Goal: Find specific page/section: Find specific page/section

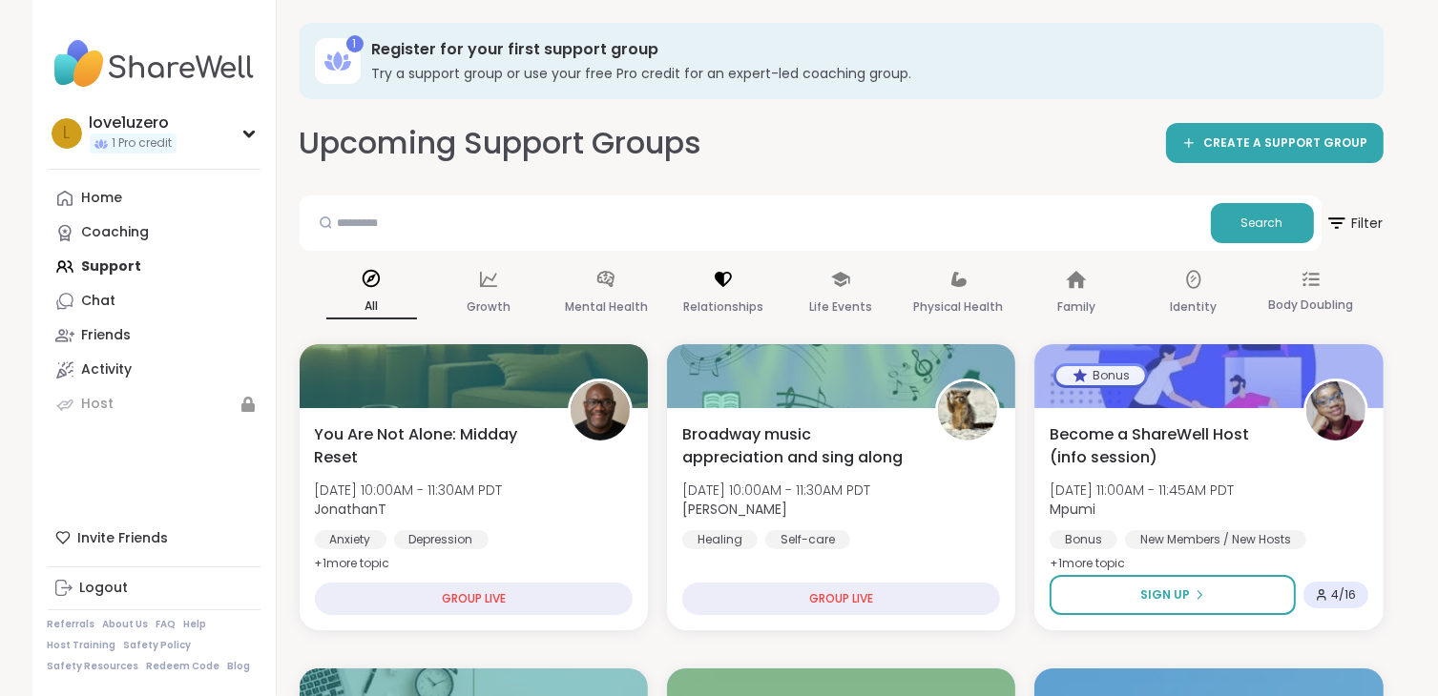
click at [717, 294] on div "Relationships" at bounding box center [723, 294] width 91 height 71
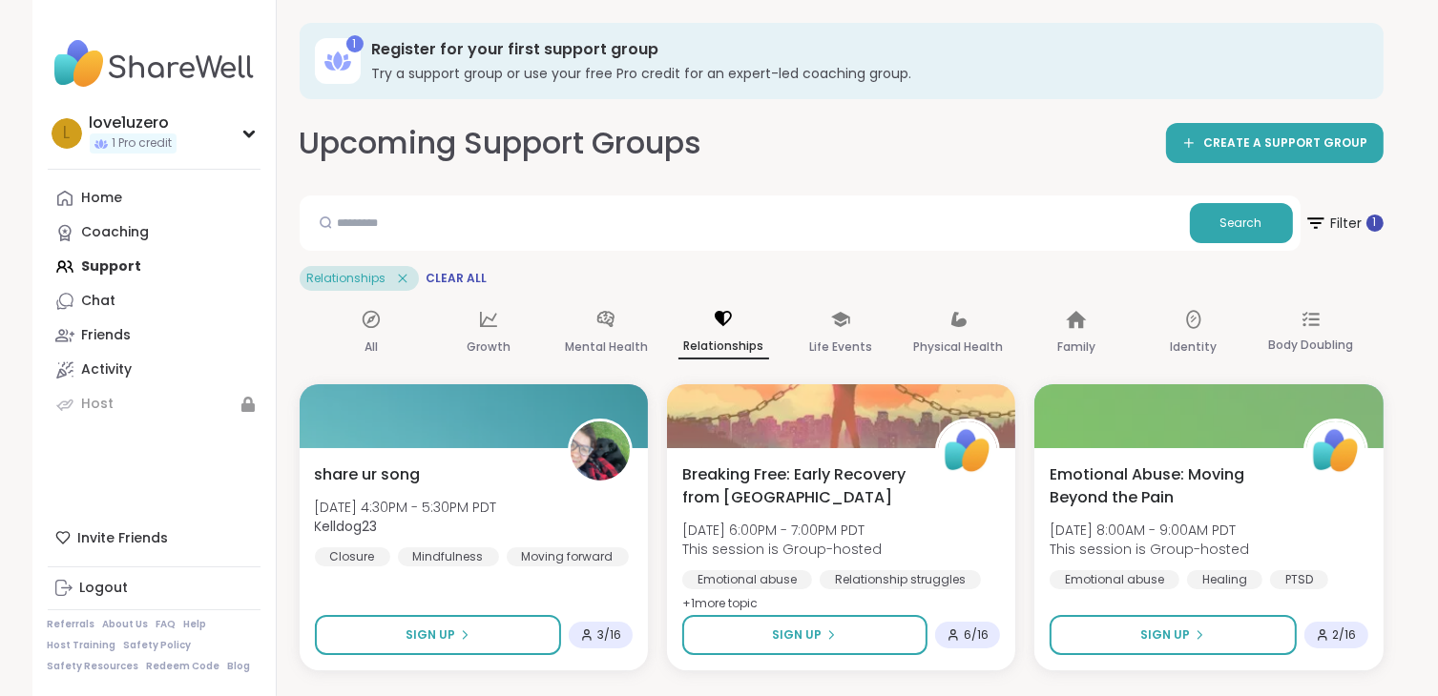
click at [446, 274] on span "Clear All" at bounding box center [456, 278] width 61 height 15
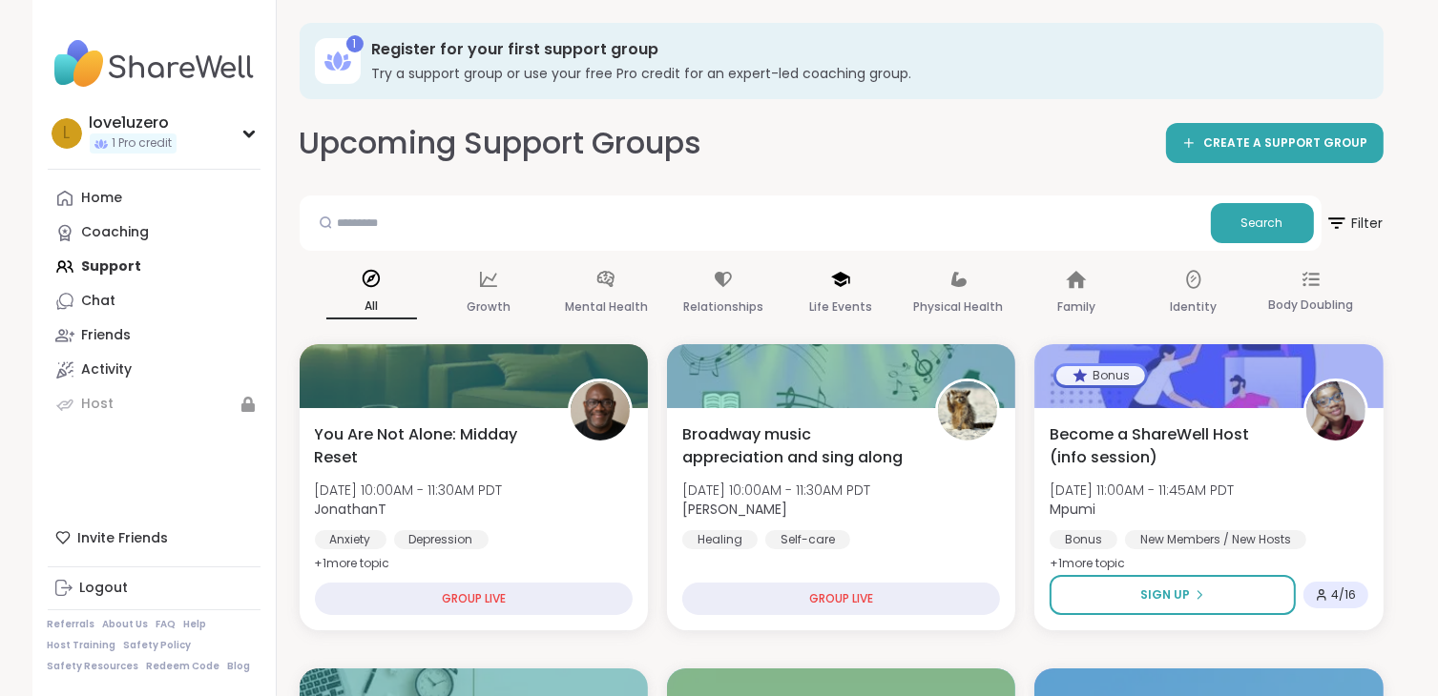
click at [832, 287] on icon at bounding box center [840, 279] width 21 height 21
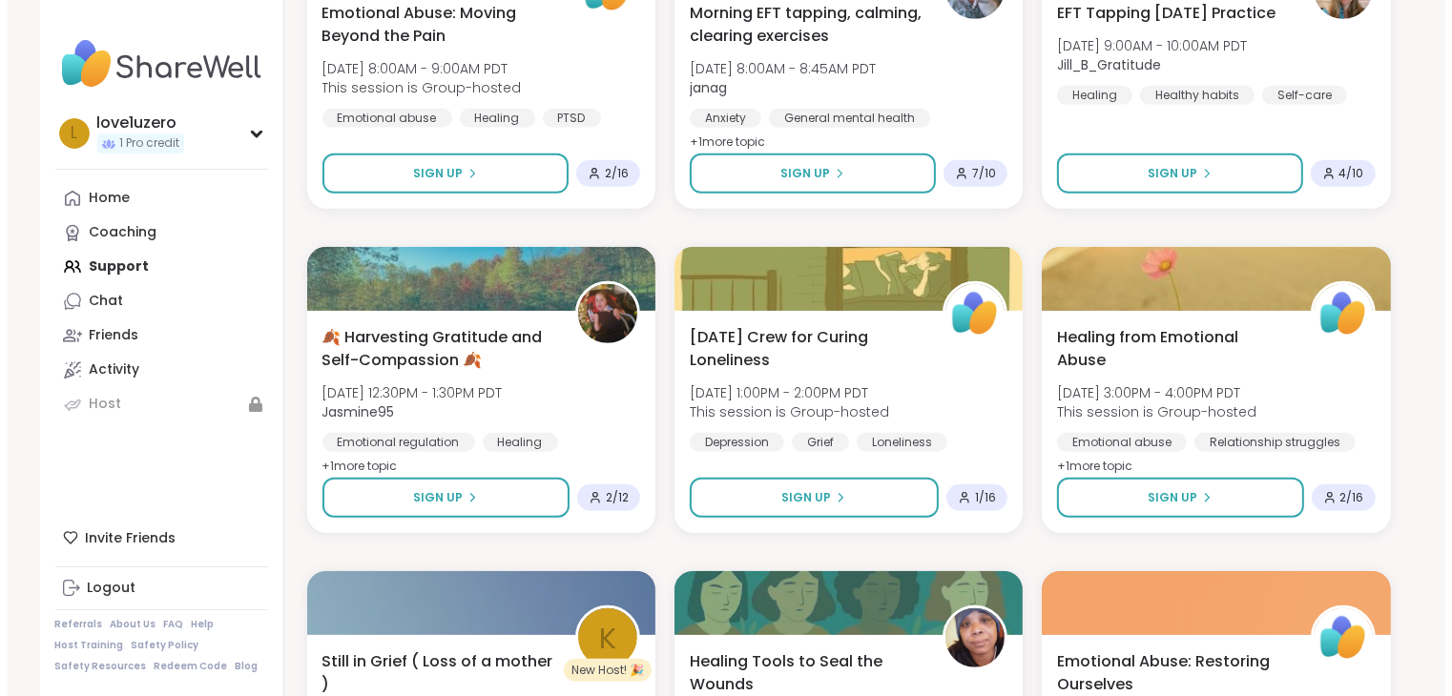
scroll to position [1145, 0]
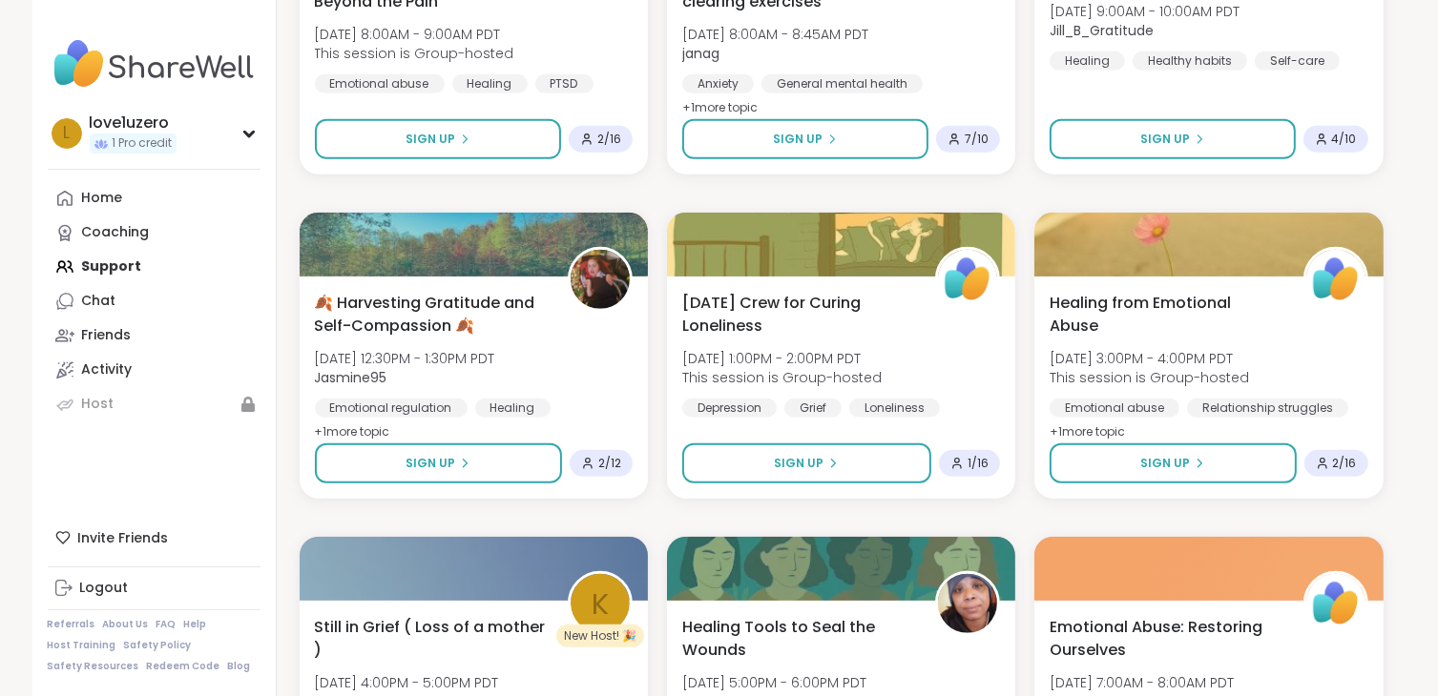
click at [391, 292] on span "🍂 Harvesting Gratitude and Self-Compassion 🍂" at bounding box center [431, 315] width 232 height 46
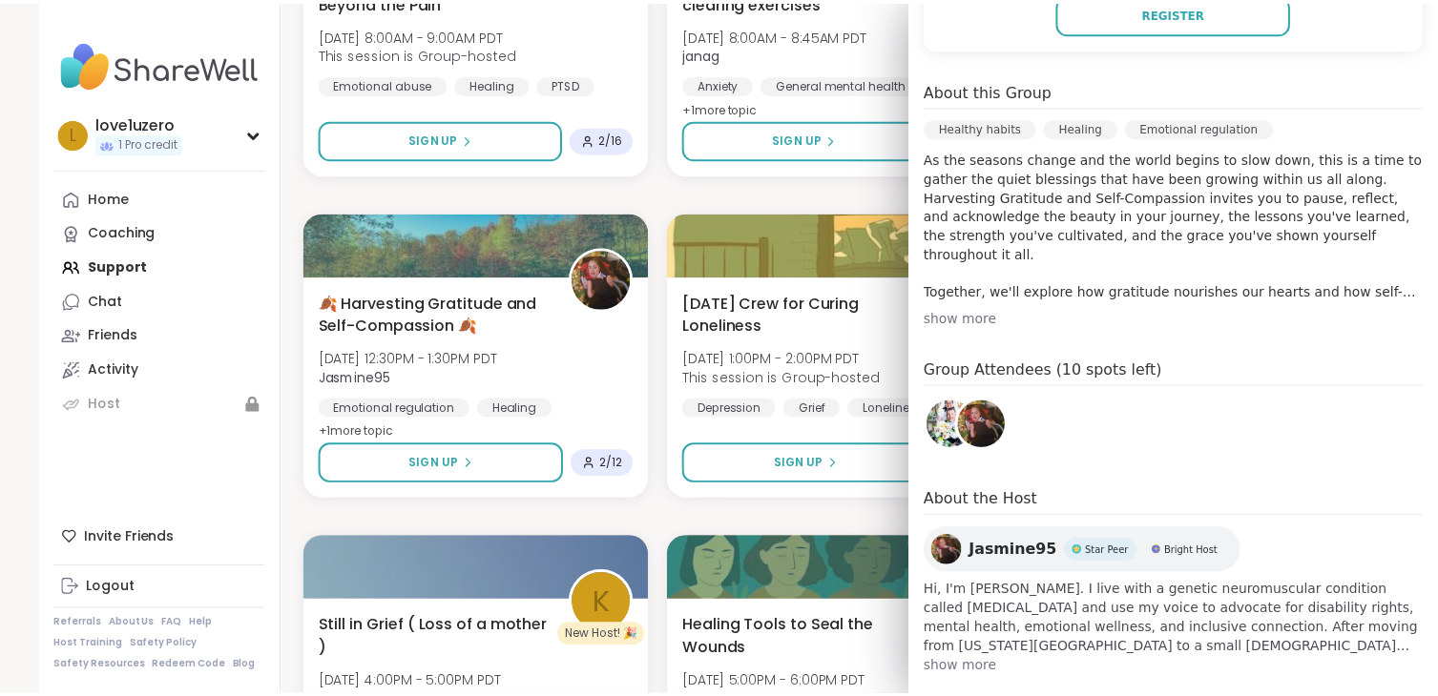
scroll to position [531, 0]
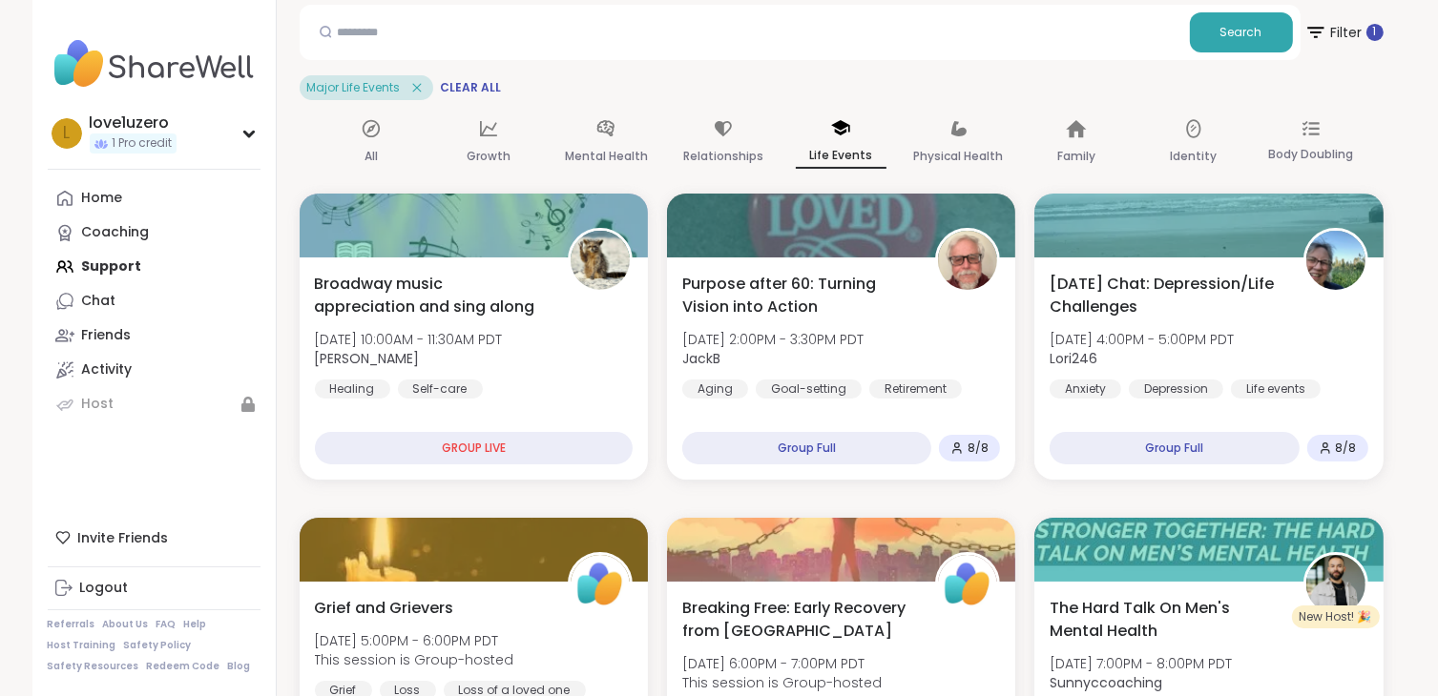
scroll to position [0, 0]
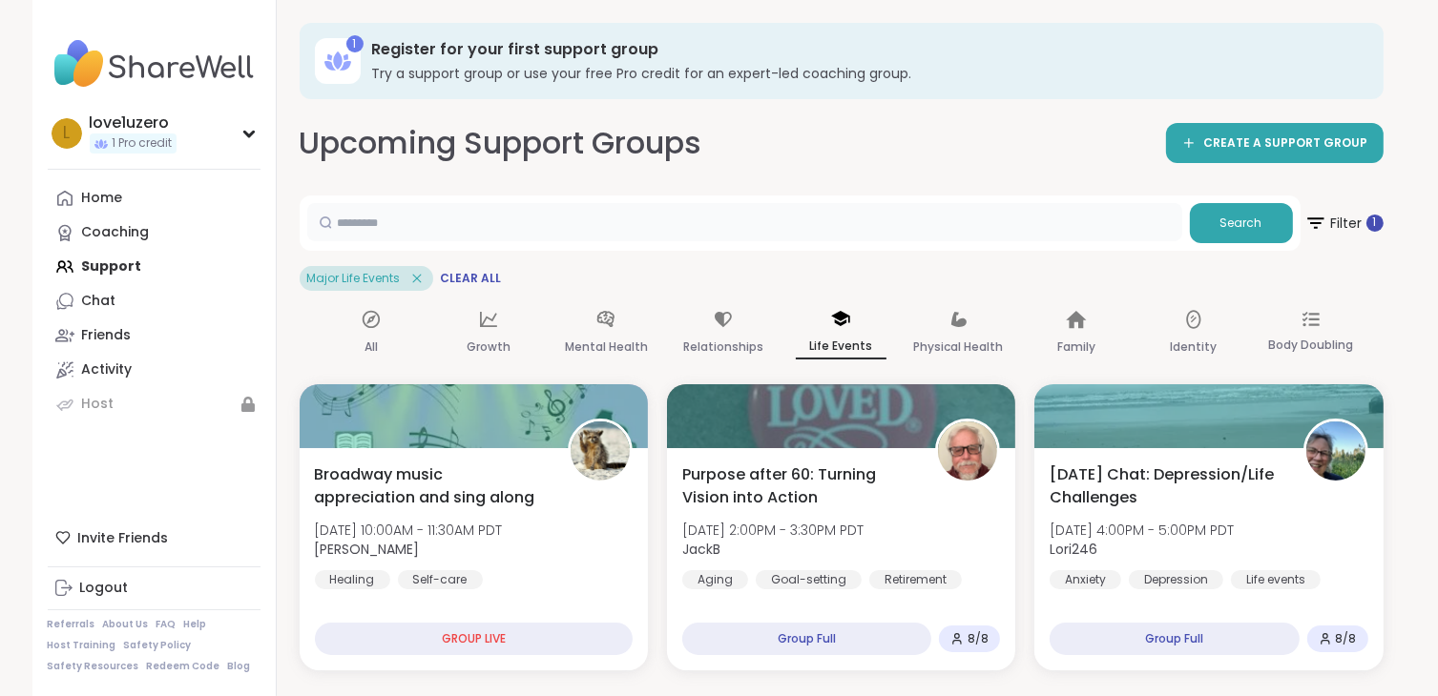
click at [450, 203] on input "text" at bounding box center [744, 222] width 875 height 38
click at [481, 283] on span "Clear All" at bounding box center [471, 278] width 61 height 15
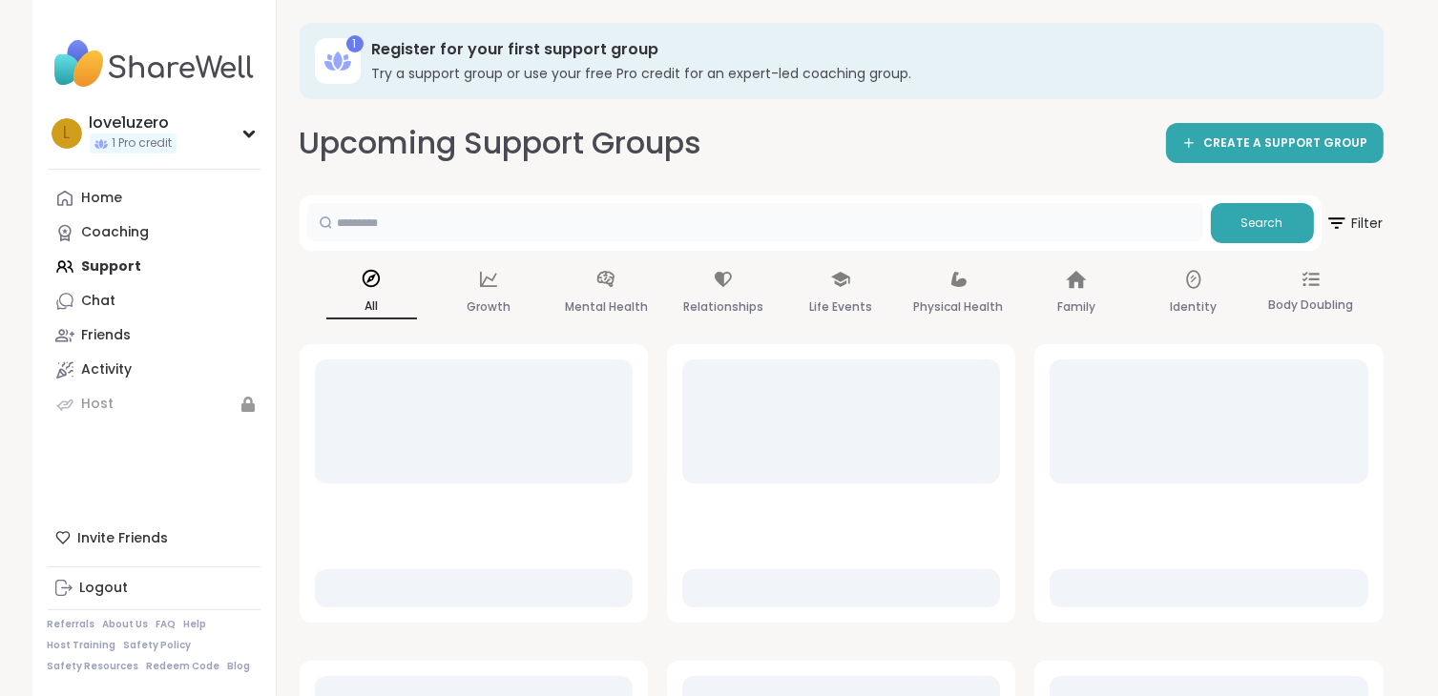
click at [406, 222] on input "text" at bounding box center [755, 222] width 896 height 38
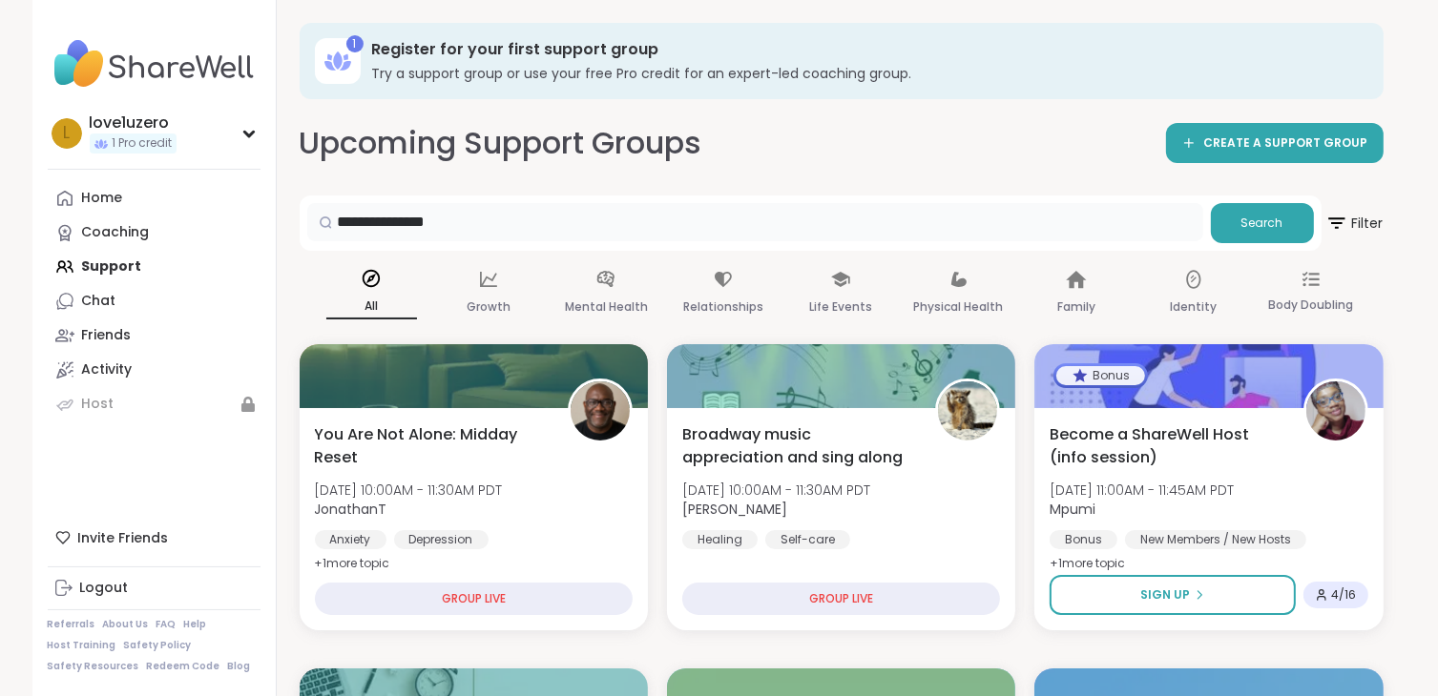
type input "**********"
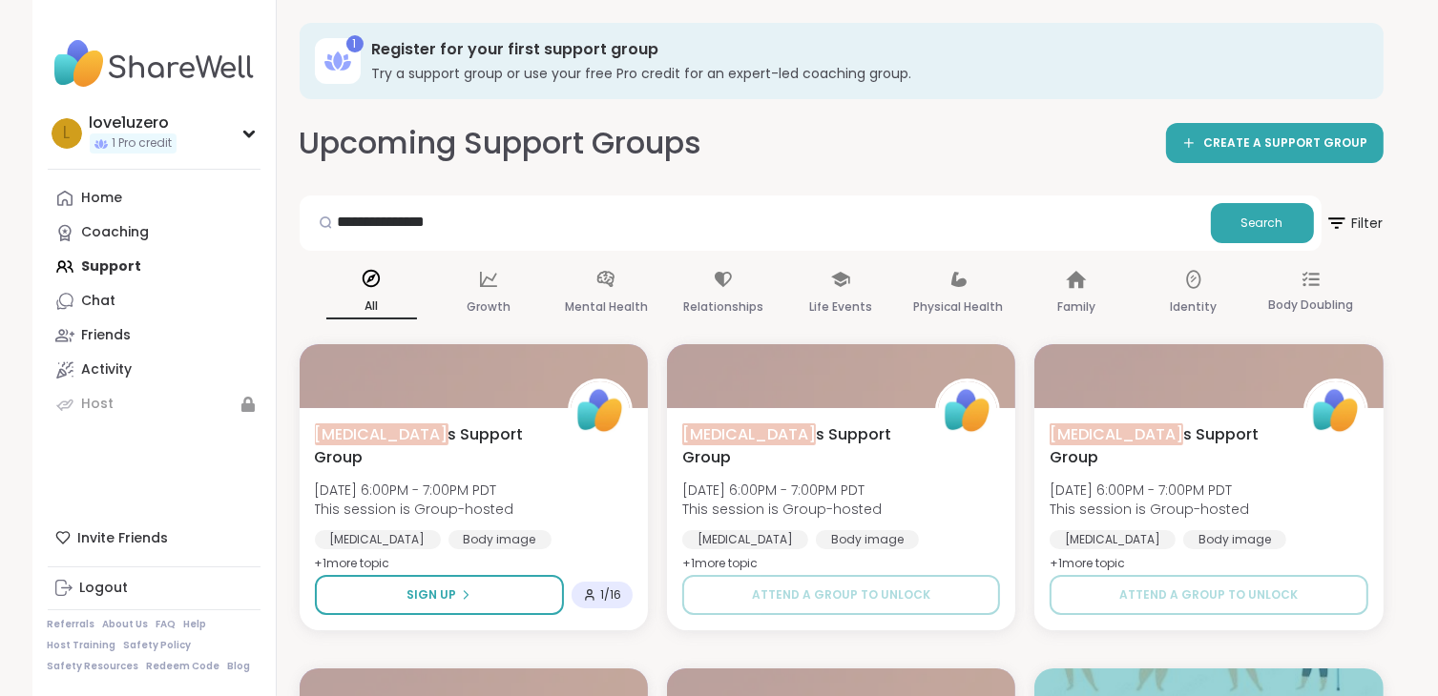
click at [406, 436] on span "[MEDICAL_DATA]" at bounding box center [382, 435] width 134 height 22
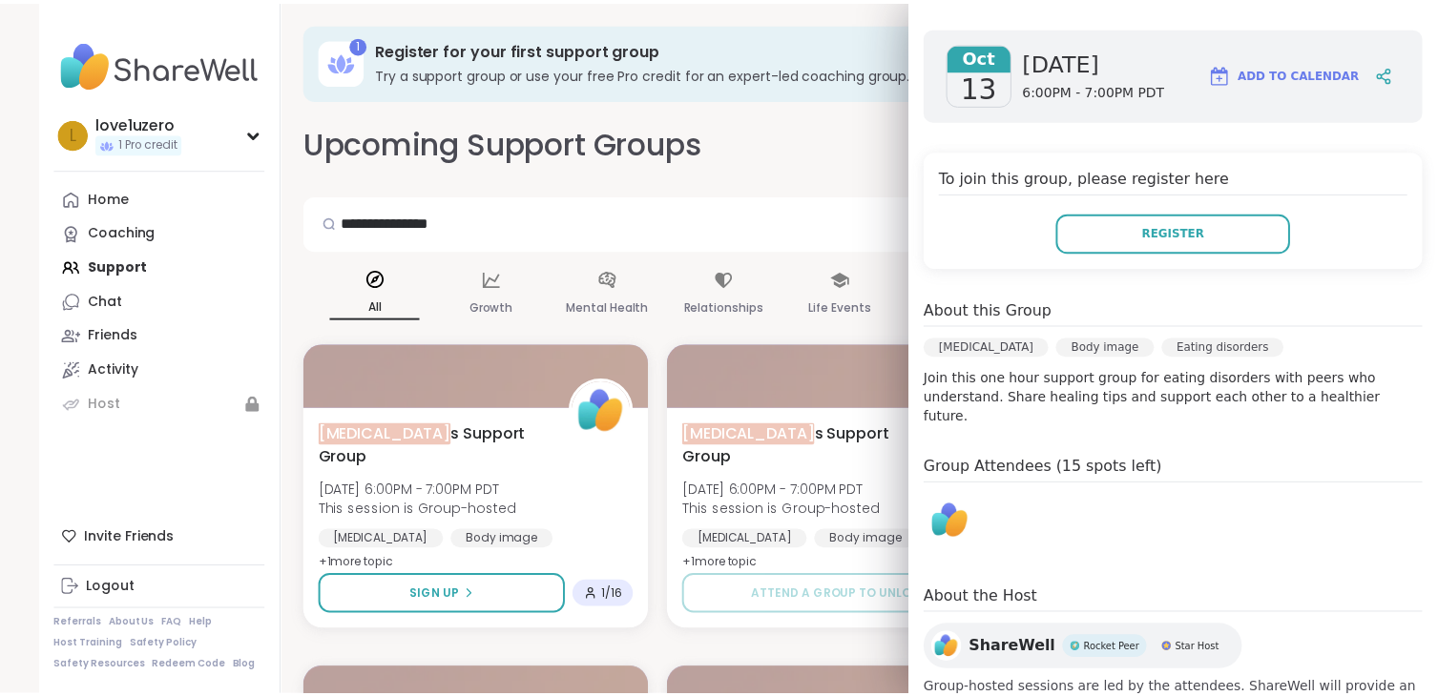
scroll to position [299, 0]
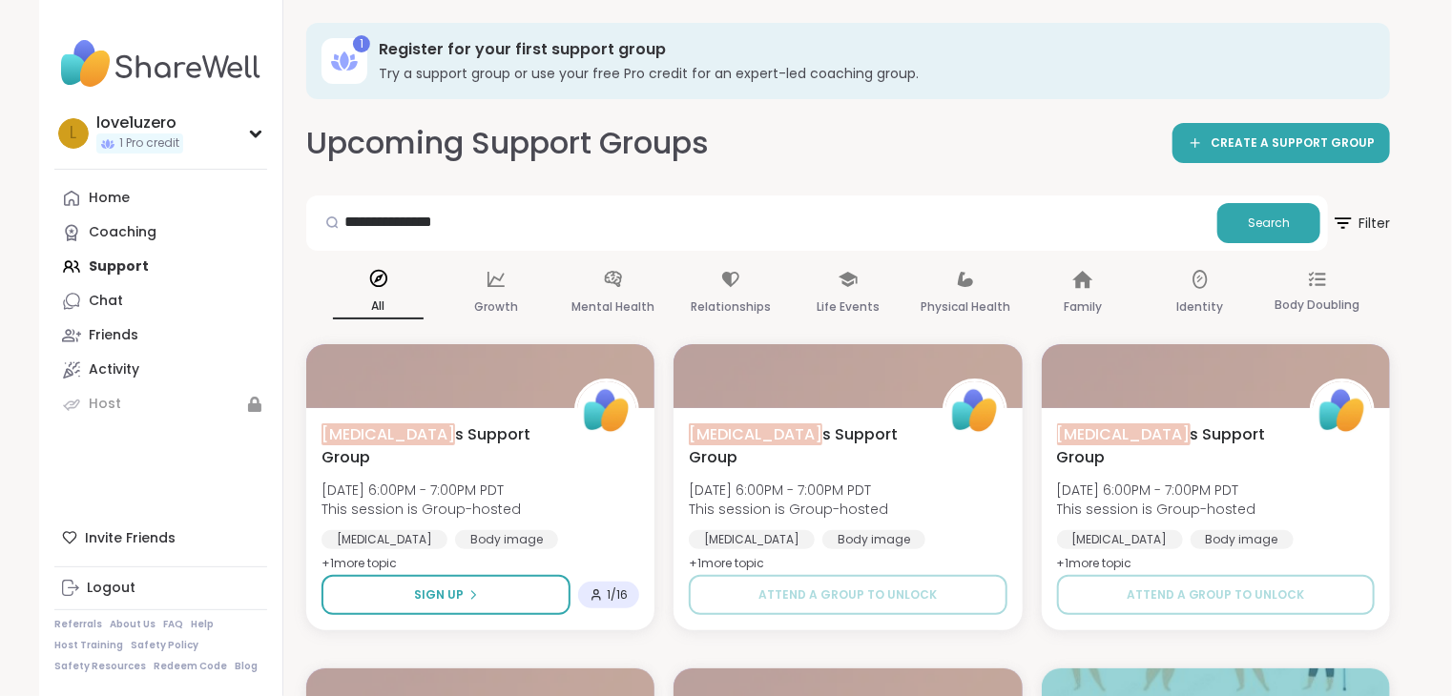
click at [333, 267] on div "All" at bounding box center [378, 294] width 91 height 71
